Goal: Information Seeking & Learning: Learn about a topic

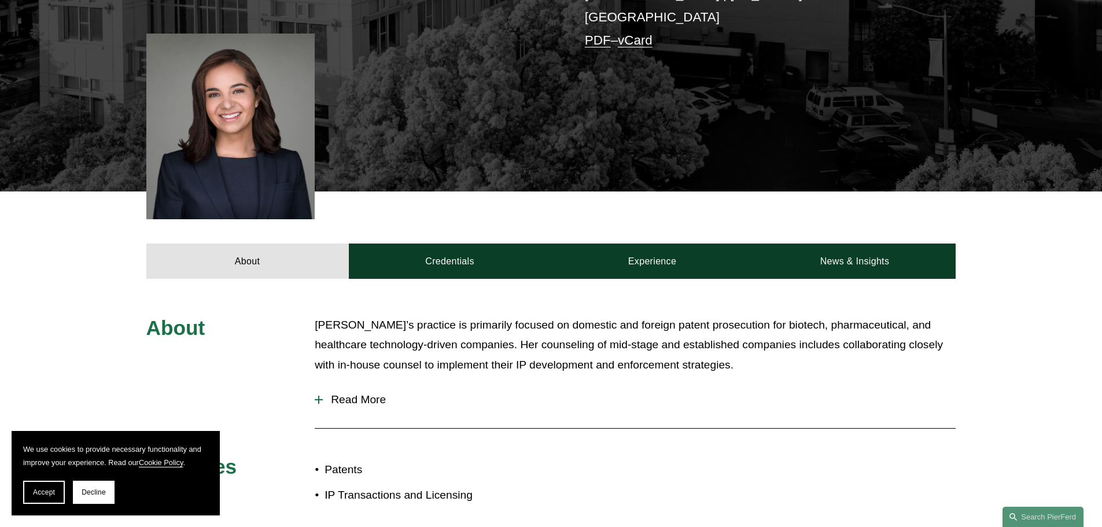
scroll to position [463, 0]
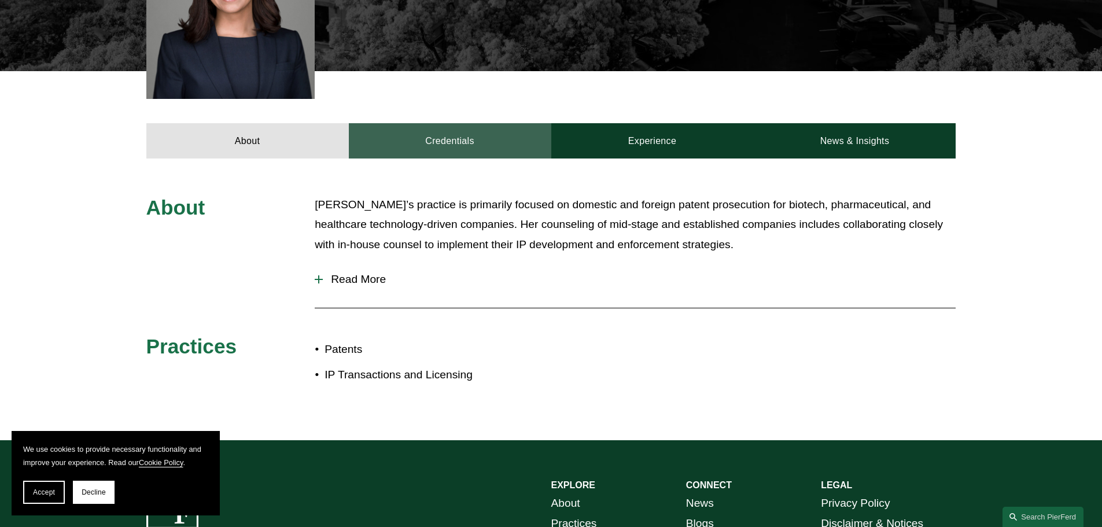
click at [508, 123] on link "Credentials" at bounding box center [450, 140] width 203 height 35
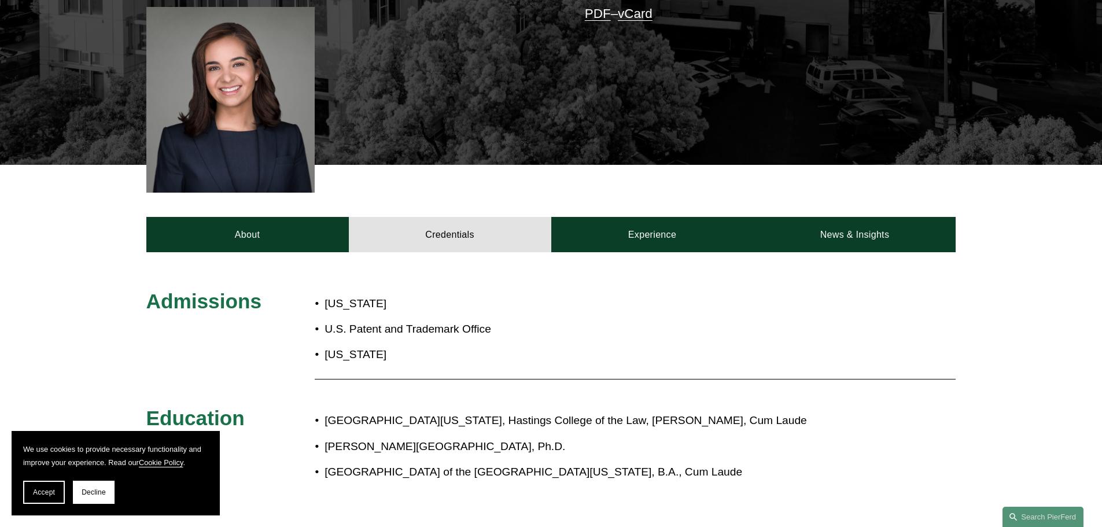
scroll to position [347, 0]
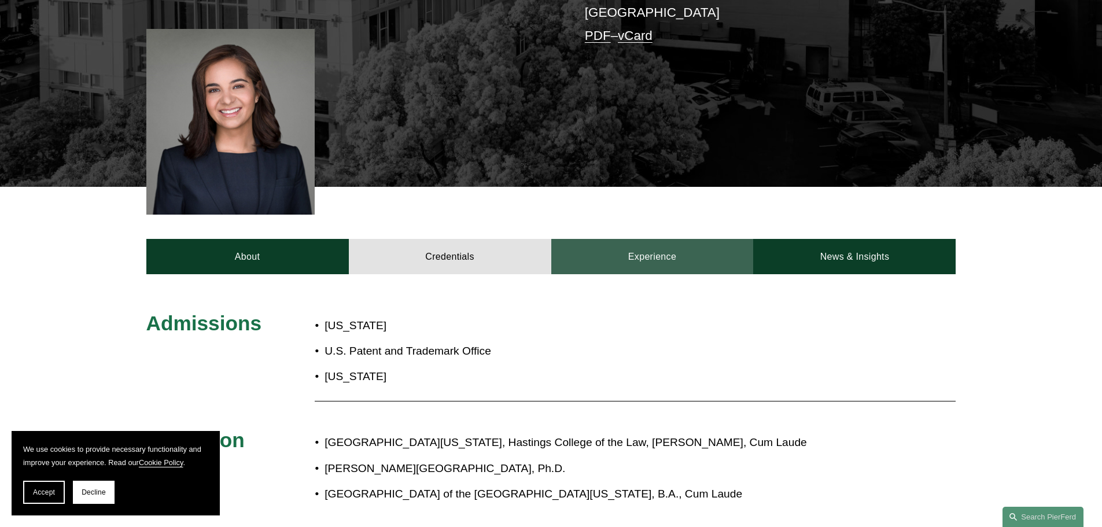
click at [704, 239] on link "Experience" at bounding box center [652, 256] width 203 height 35
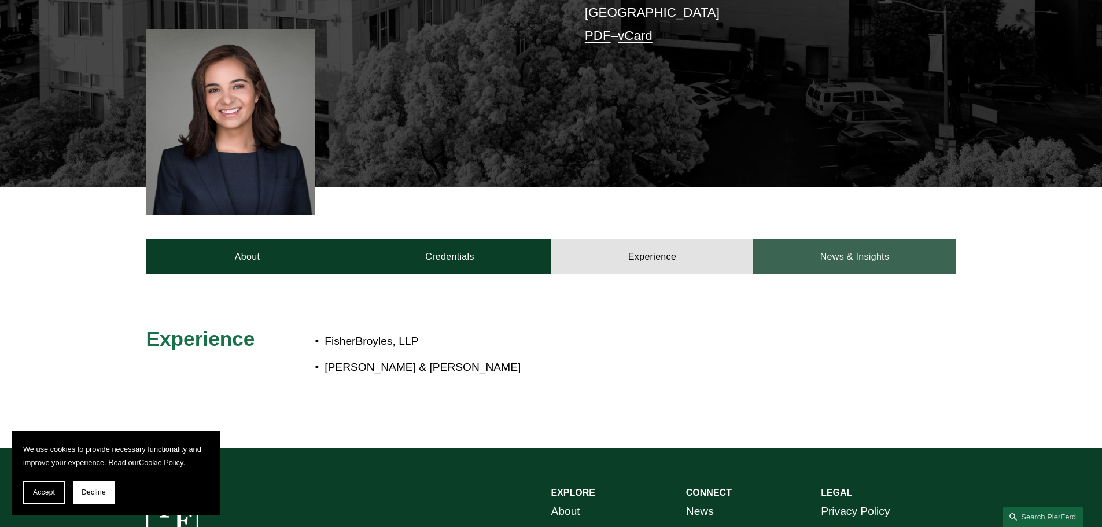
click at [885, 243] on link "News & Insights" at bounding box center [854, 256] width 203 height 35
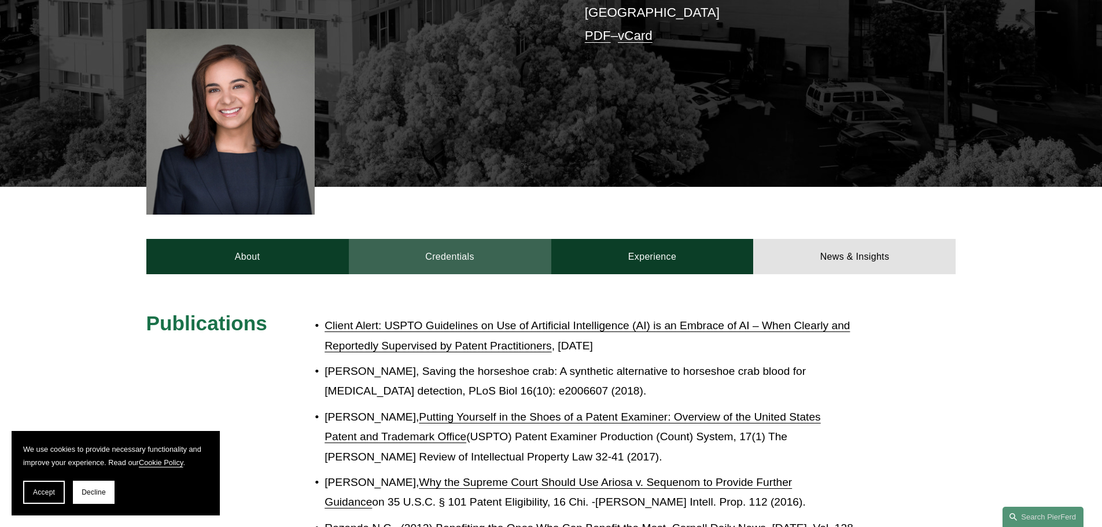
click at [499, 239] on link "Credentials" at bounding box center [450, 256] width 203 height 35
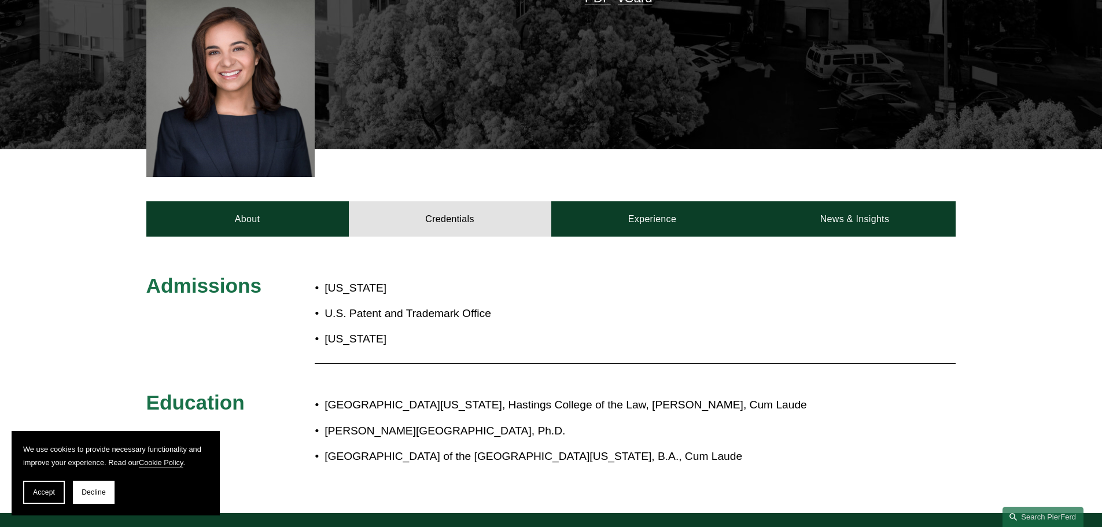
scroll to position [405, 0]
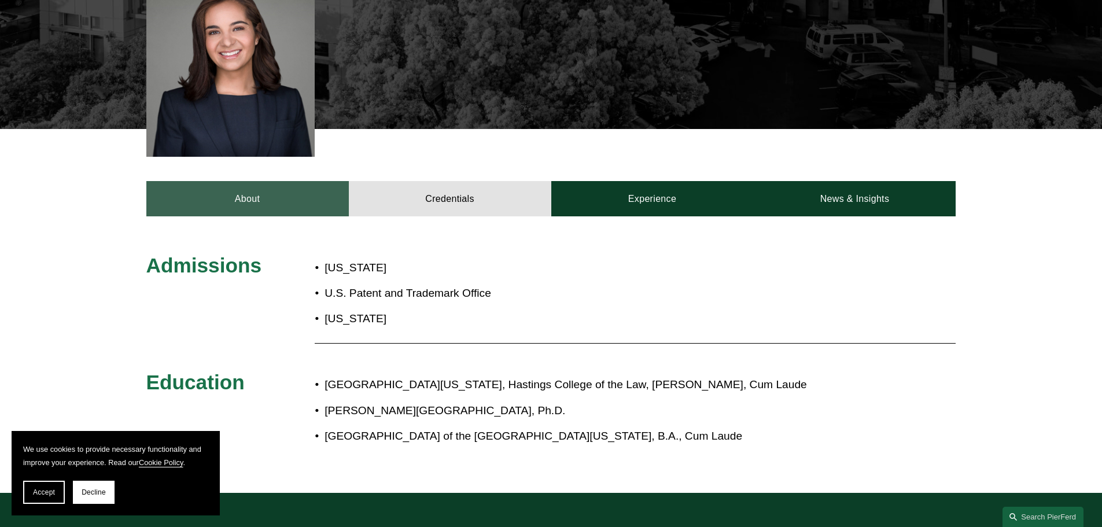
click at [347, 193] on link "About" at bounding box center [247, 198] width 203 height 35
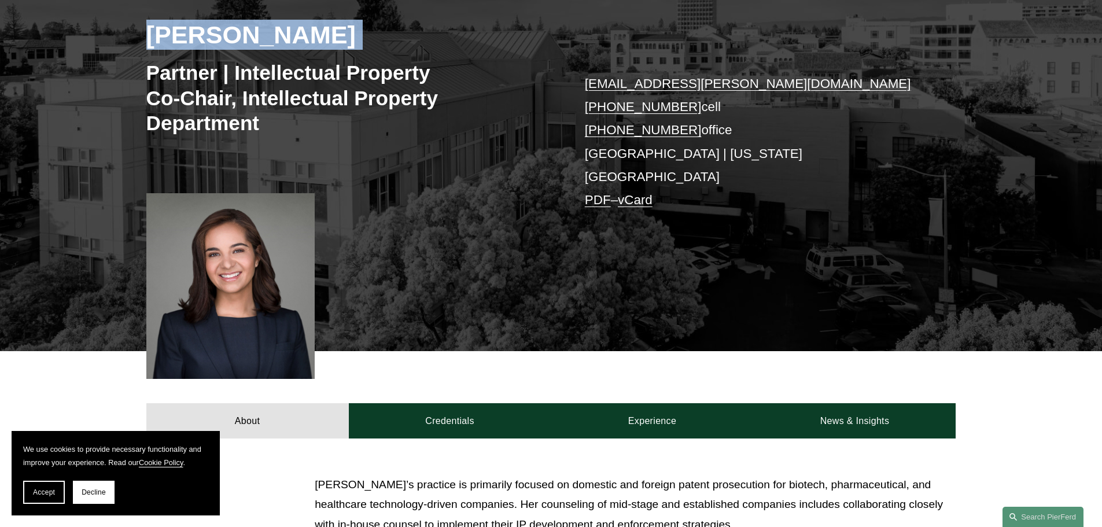
scroll to position [174, 0]
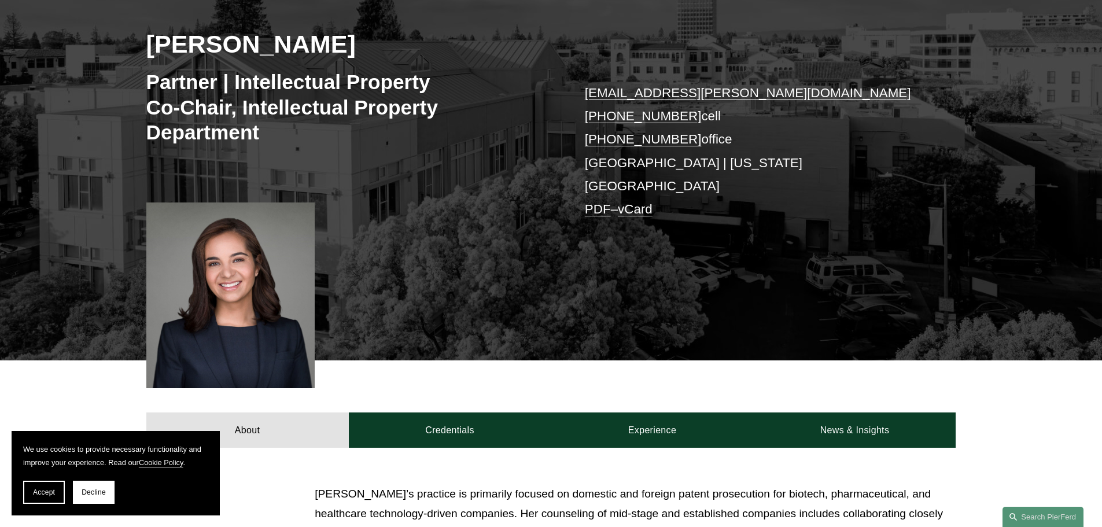
click at [624, 160] on p "naira.simmons@pierferd.com +1.516.241.3990 cell +1.516.408.2096 office Palo Alt…" at bounding box center [753, 152] width 337 height 140
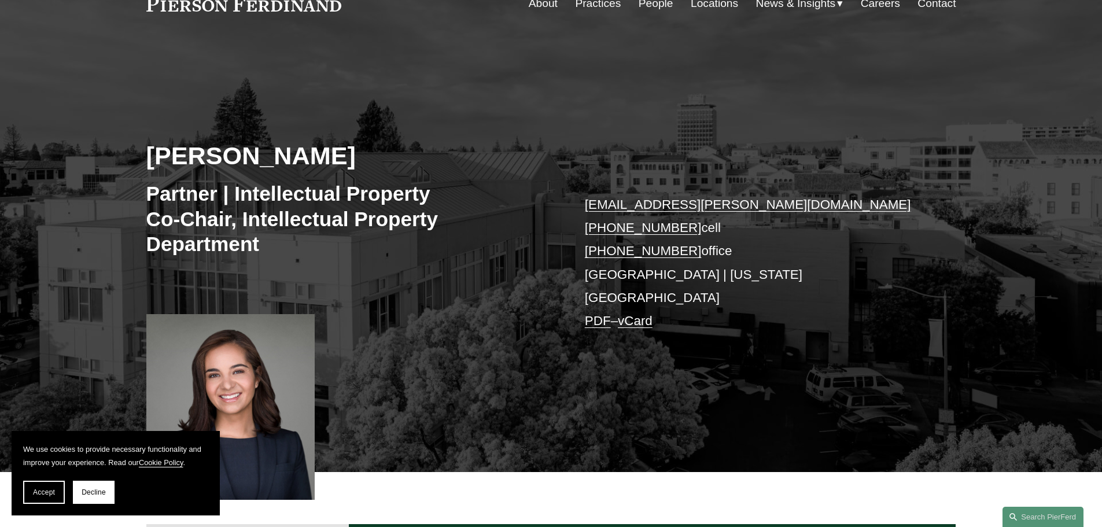
scroll to position [0, 0]
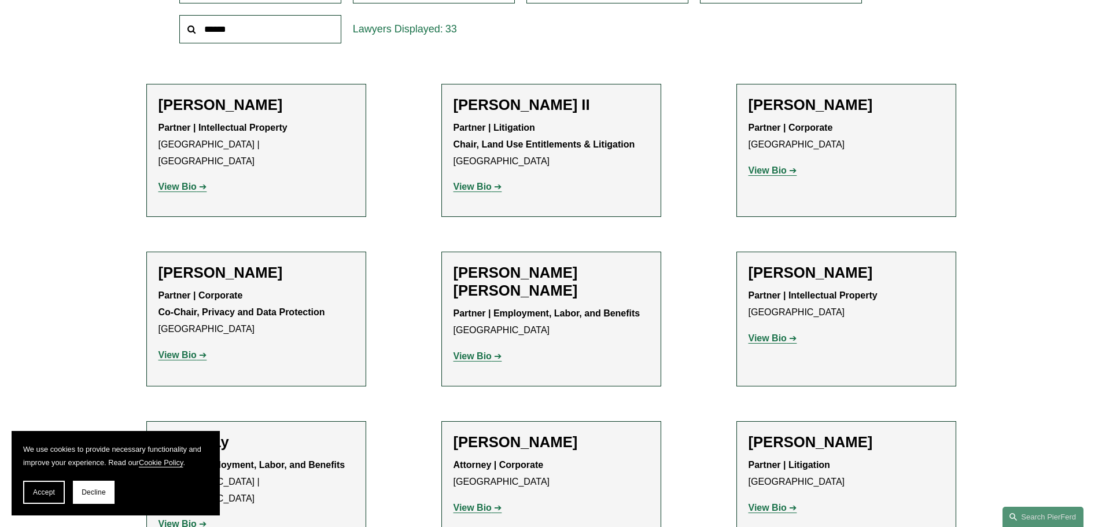
scroll to position [35, 0]
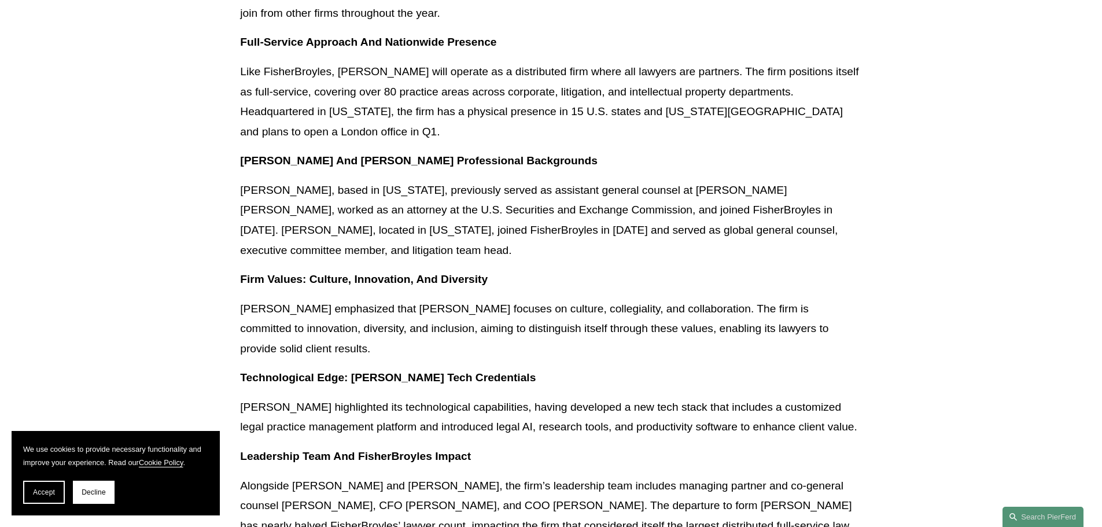
scroll to position [231, 0]
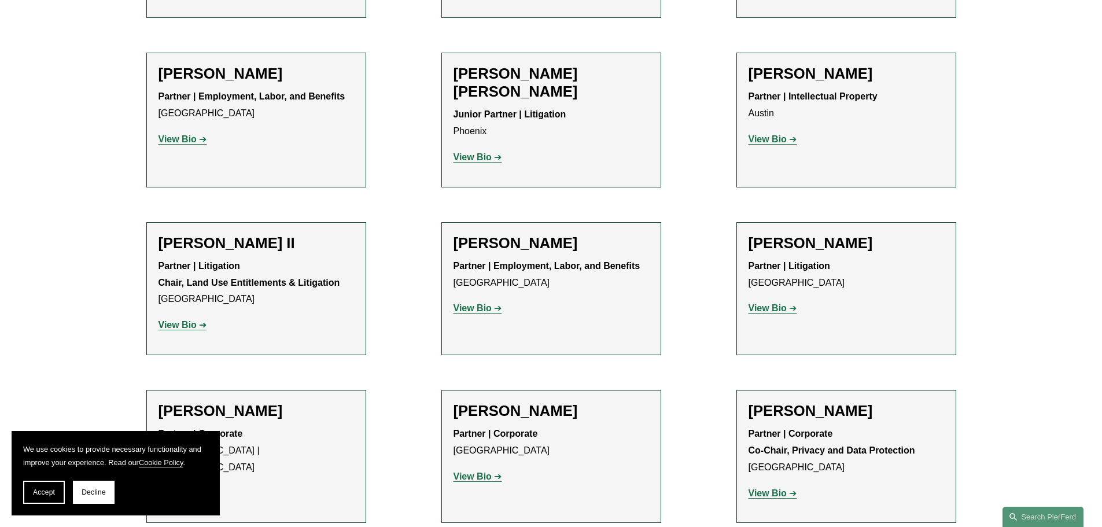
scroll to position [1504, 0]
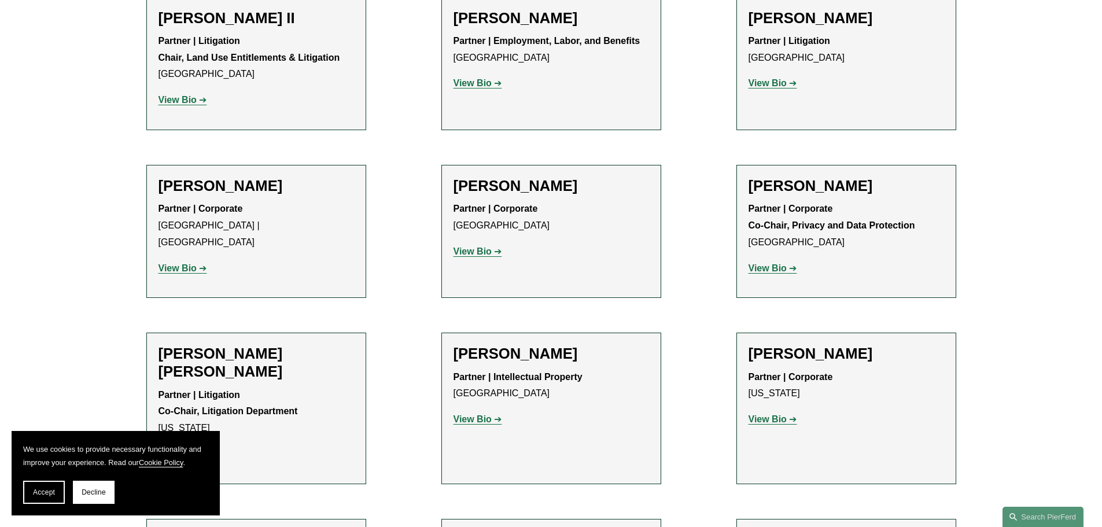
click at [859, 177] on h2 "[PERSON_NAME]" at bounding box center [847, 186] width 196 height 18
click at [804, 204] on strong "Partner | Corporate Co-Chair, Privacy and Data Protection" at bounding box center [832, 217] width 167 height 27
click at [759, 263] on strong "View Bio" at bounding box center [768, 268] width 38 height 10
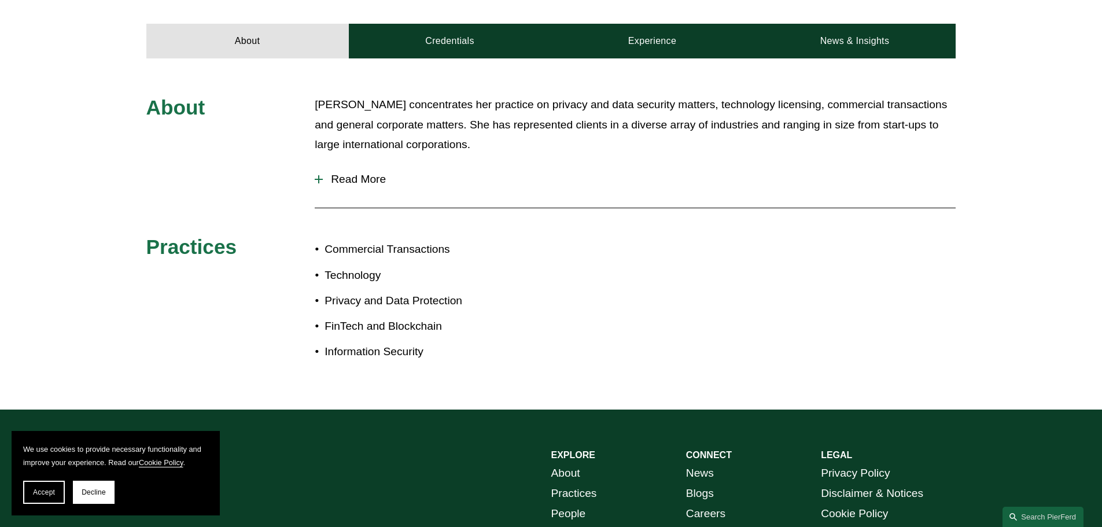
scroll to position [521, 0]
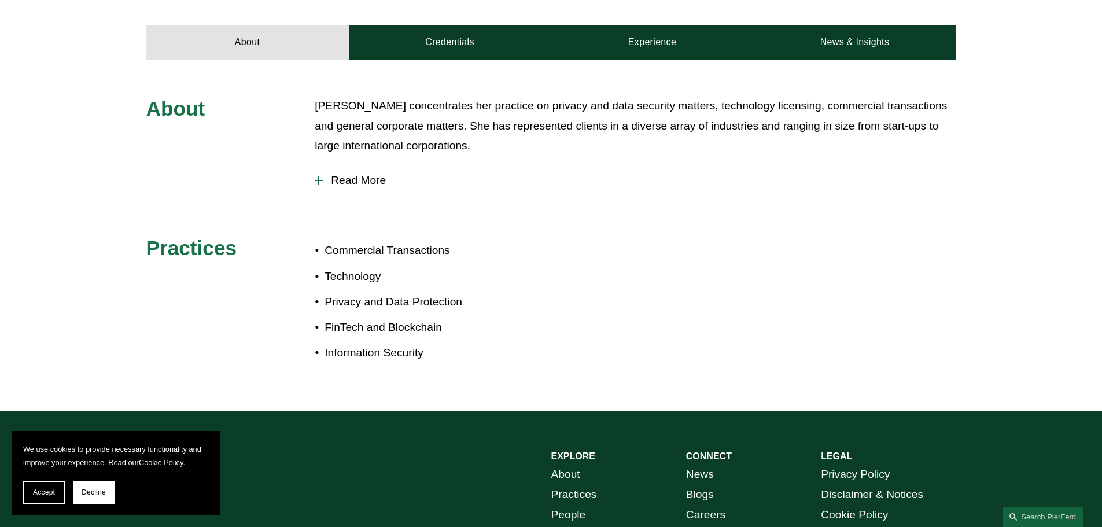
click at [345, 165] on button "Read More" at bounding box center [635, 180] width 641 height 30
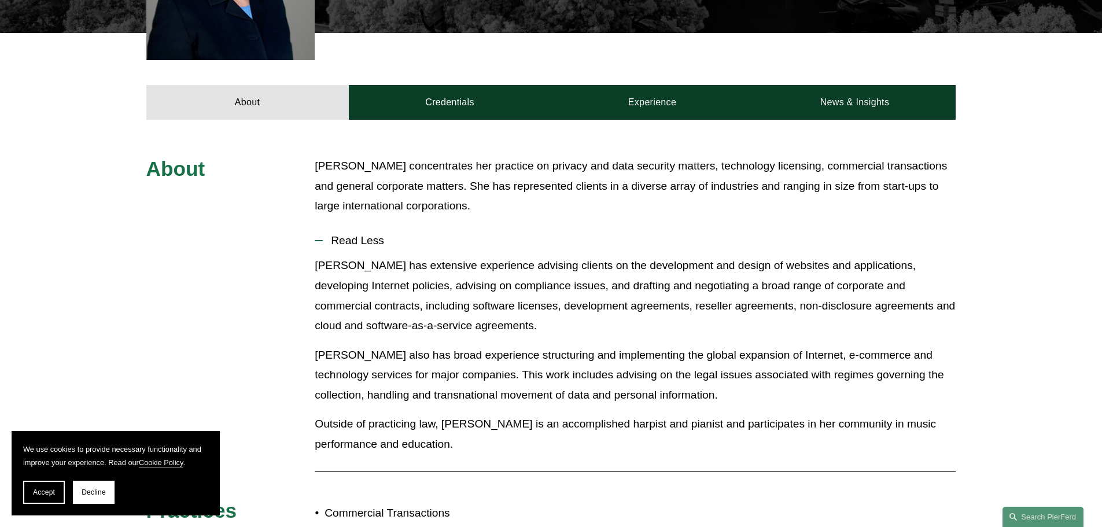
scroll to position [347, 0]
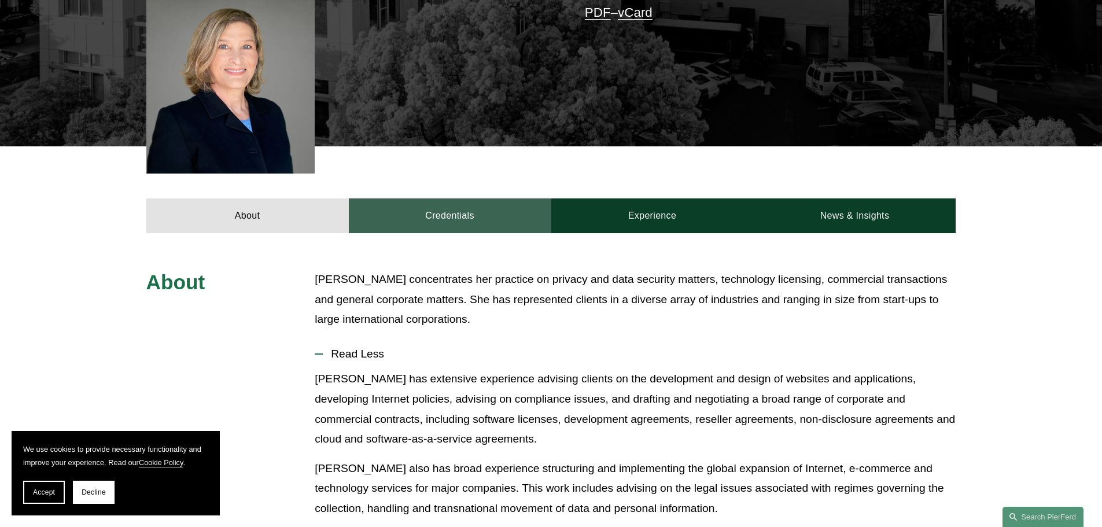
click at [447, 198] on link "Credentials" at bounding box center [450, 215] width 203 height 35
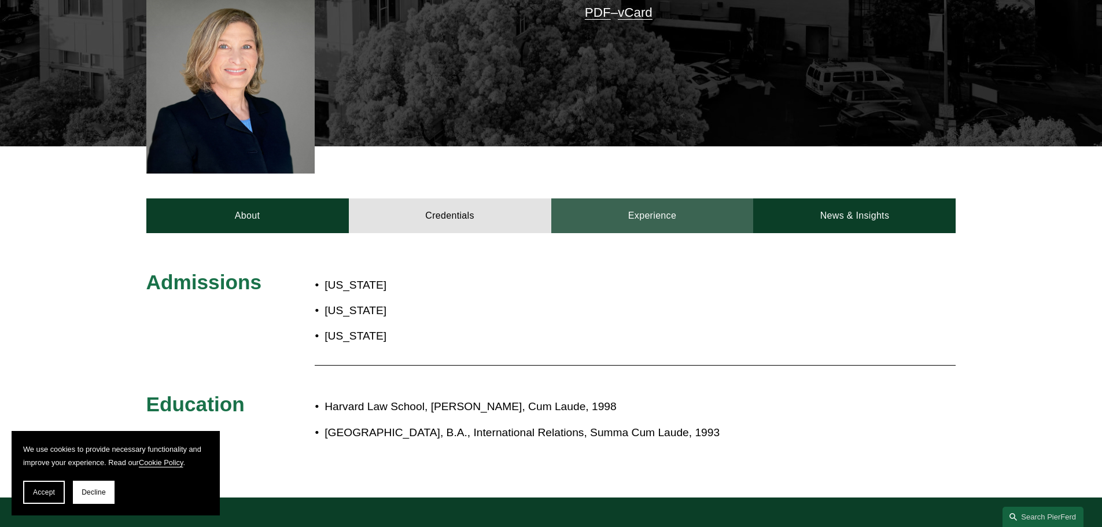
click at [624, 198] on link "Experience" at bounding box center [652, 215] width 203 height 35
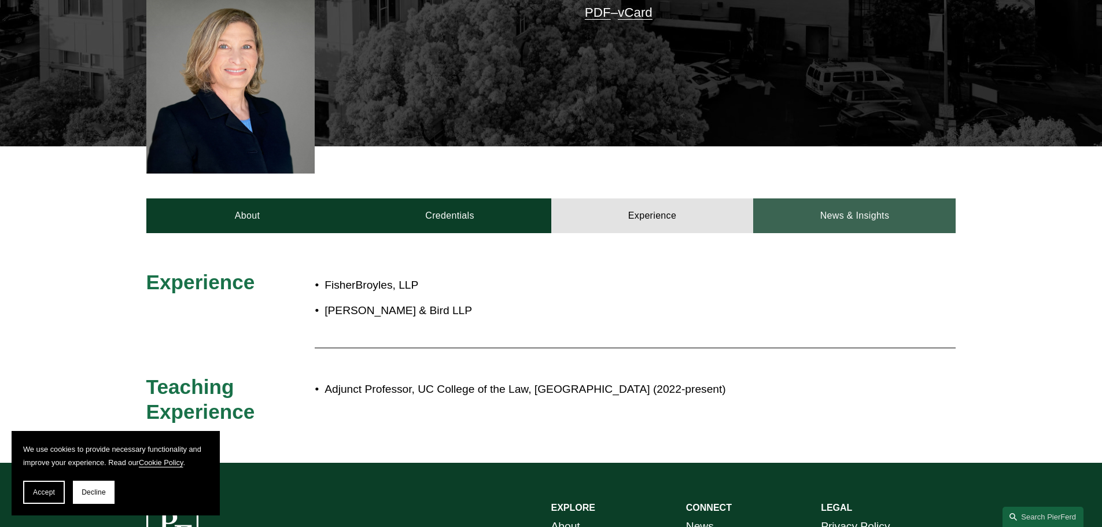
click at [815, 199] on link "News & Insights" at bounding box center [854, 215] width 203 height 35
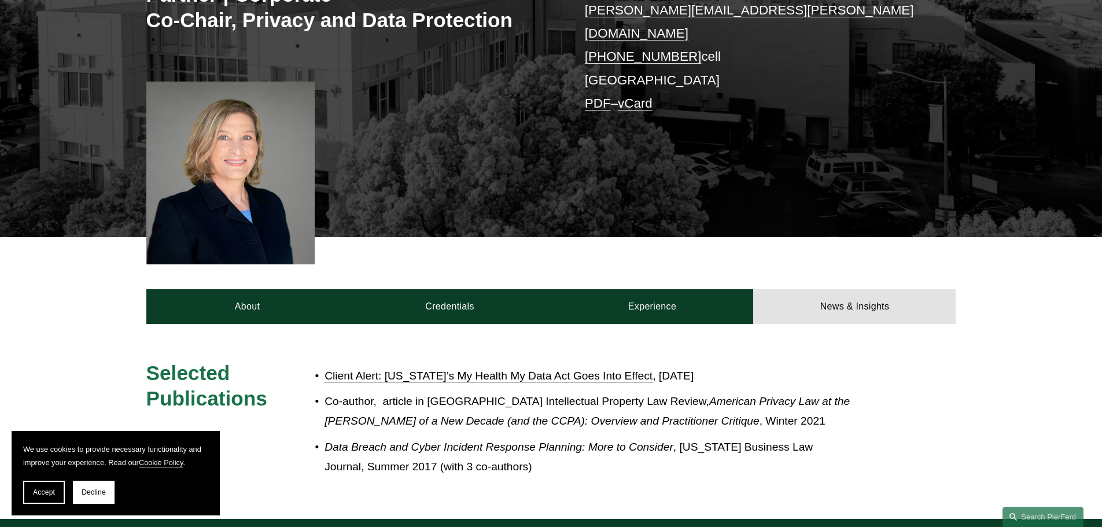
scroll to position [58, 0]
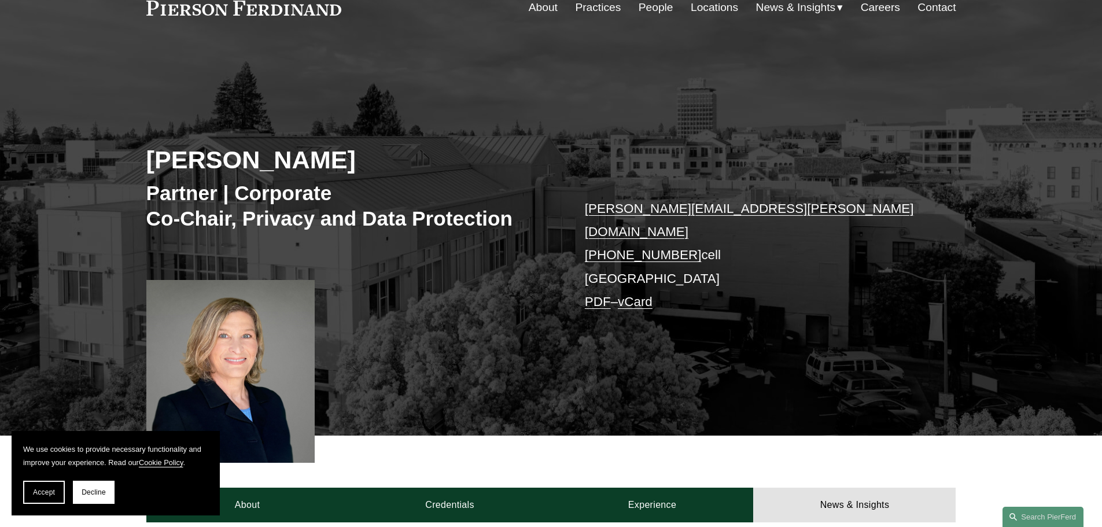
click at [178, 154] on h2 "[PERSON_NAME]" at bounding box center [348, 160] width 405 height 30
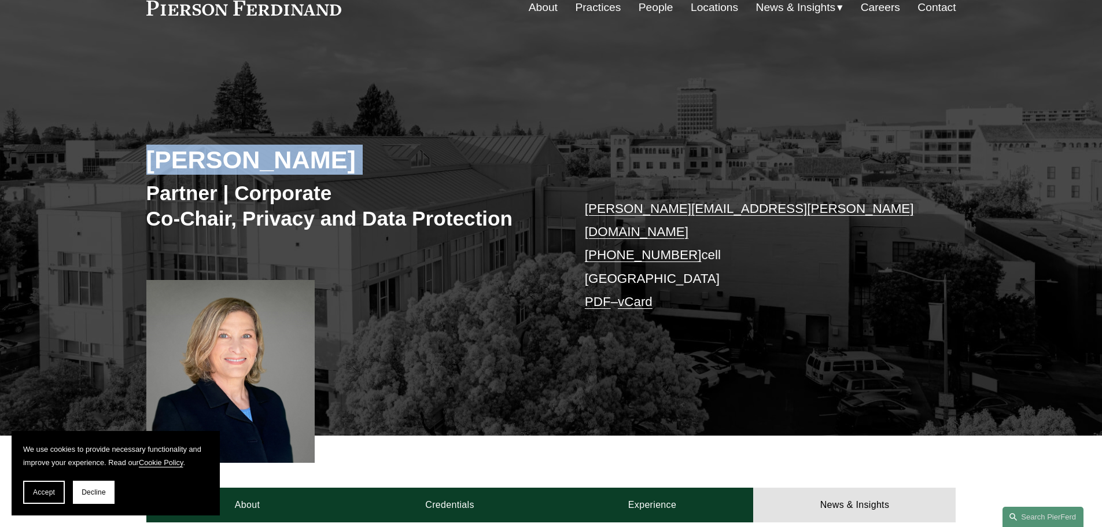
click at [178, 154] on h2 "[PERSON_NAME]" at bounding box center [348, 160] width 405 height 30
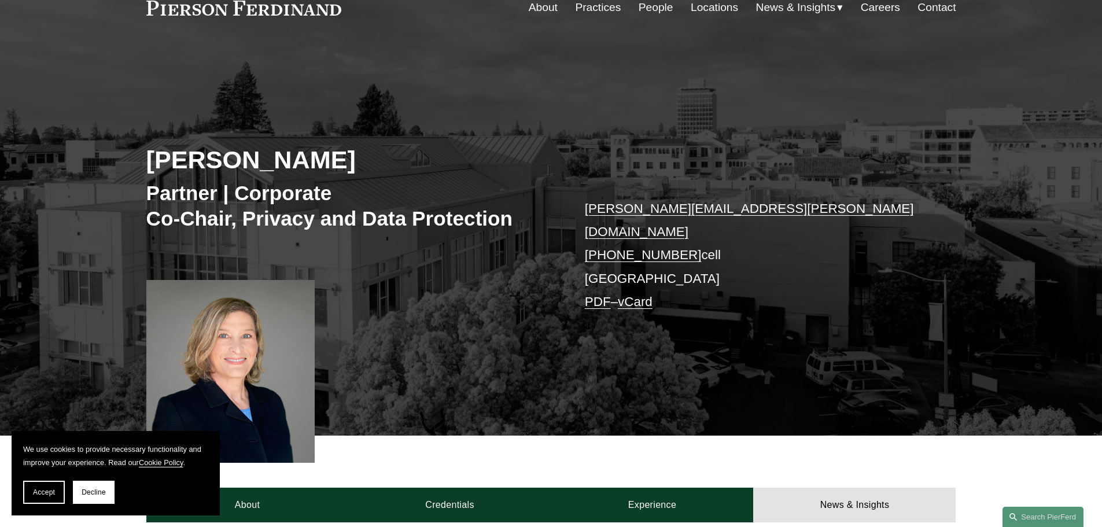
click at [851, 154] on div "Kimberly Dempsey Booher Partner | Corporate Co-Chair, Privacy and Data Protecti…" at bounding box center [551, 255] width 1102 height 360
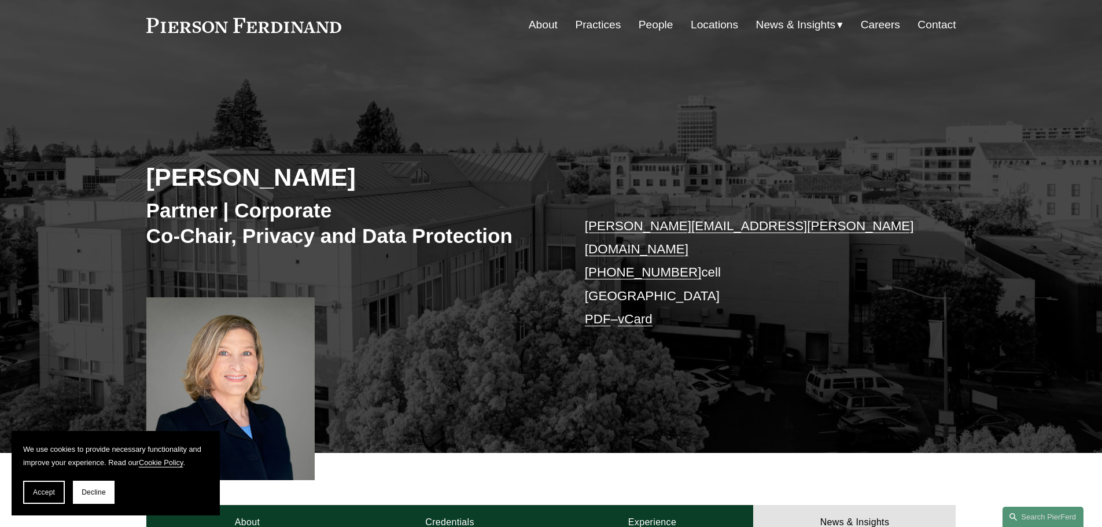
scroll to position [0, 0]
